Goal: Information Seeking & Learning: Learn about a topic

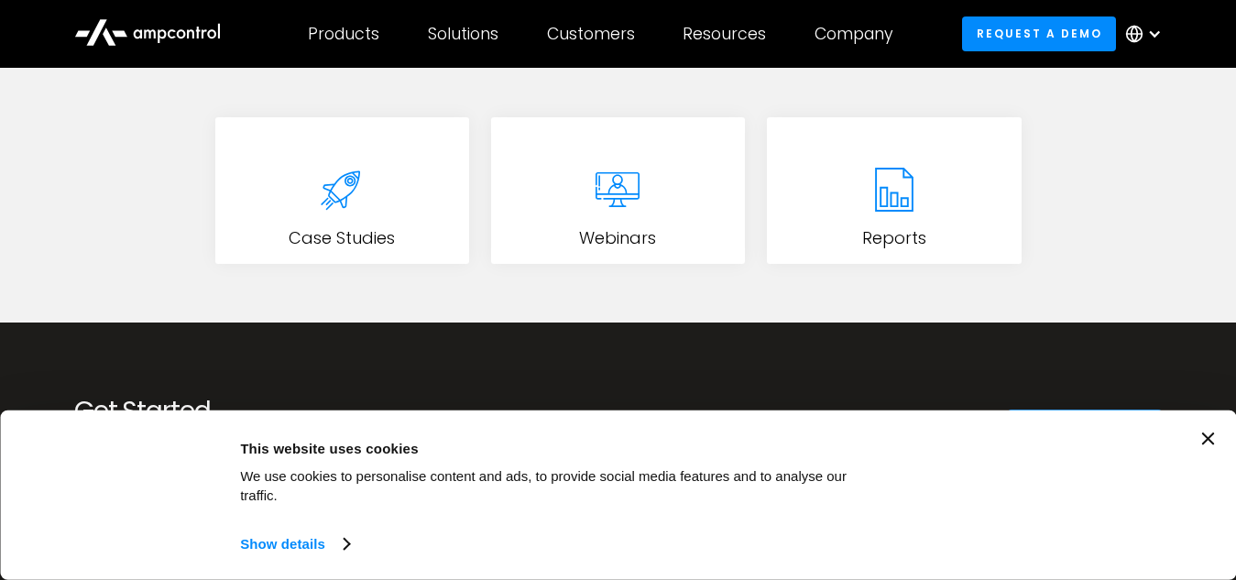
scroll to position [1130, 0]
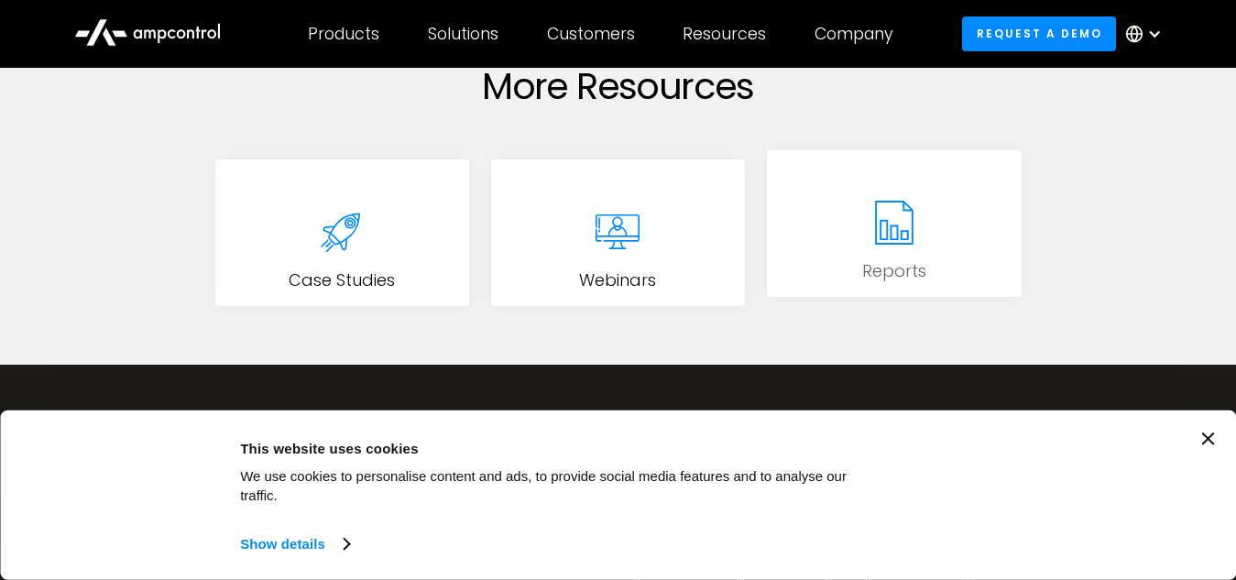
click at [864, 246] on div at bounding box center [894, 222] width 73 height 73
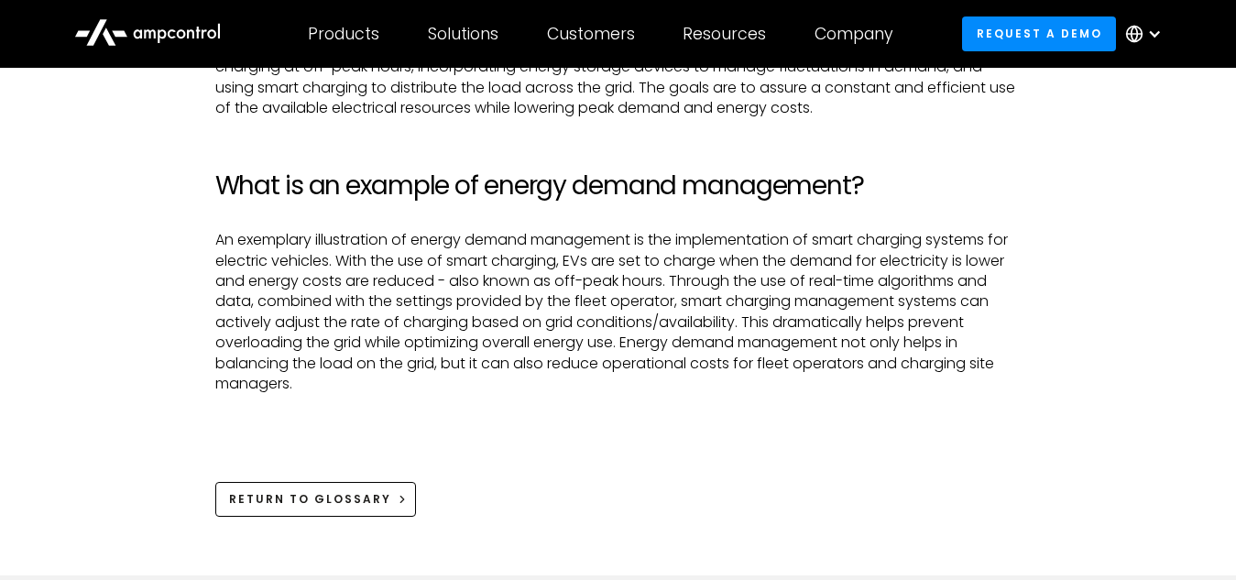
scroll to position [563, 0]
